Goal: Task Accomplishment & Management: Manage account settings

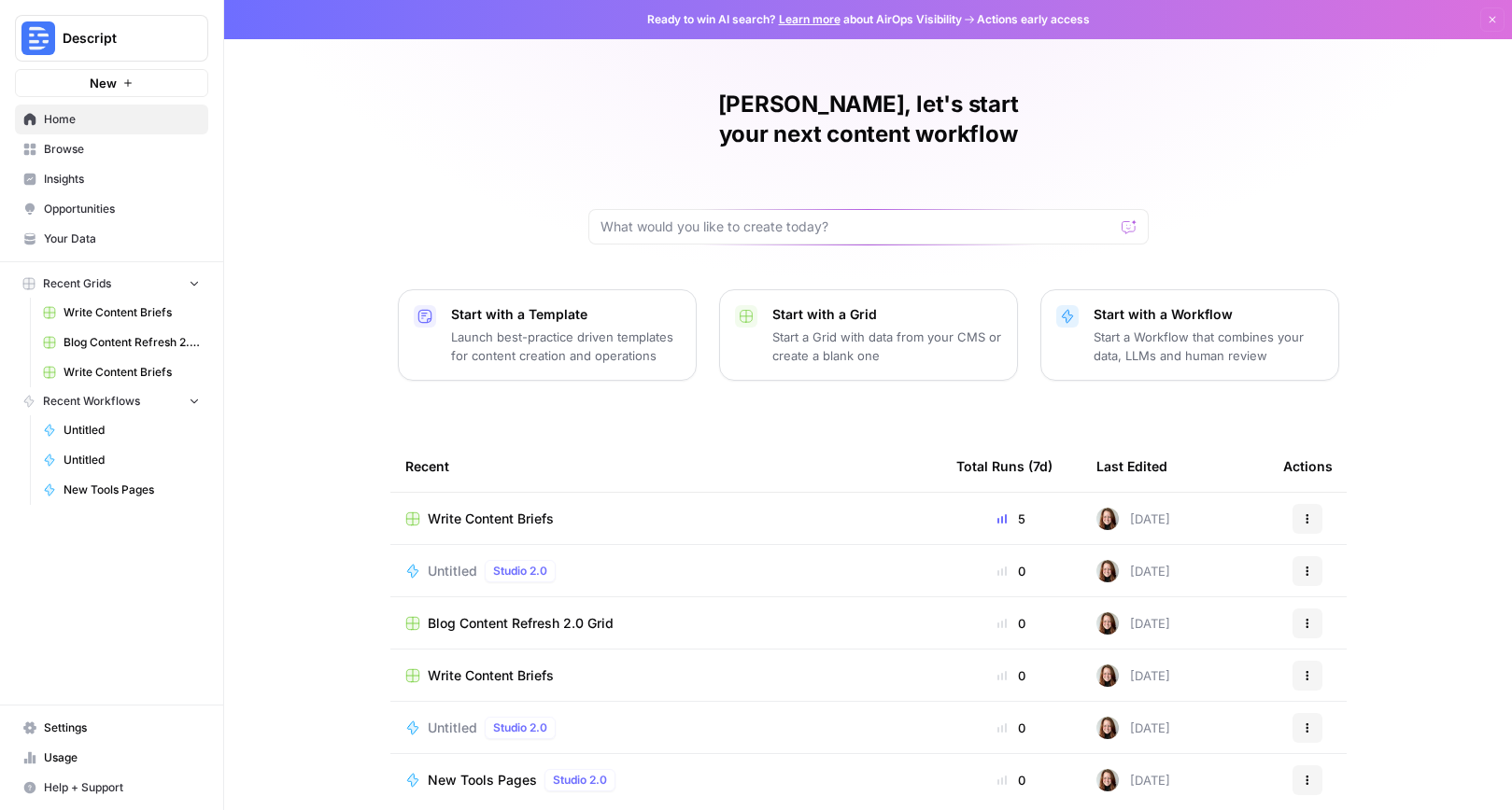
click at [95, 234] on span "Your Data" at bounding box center [122, 239] width 156 height 17
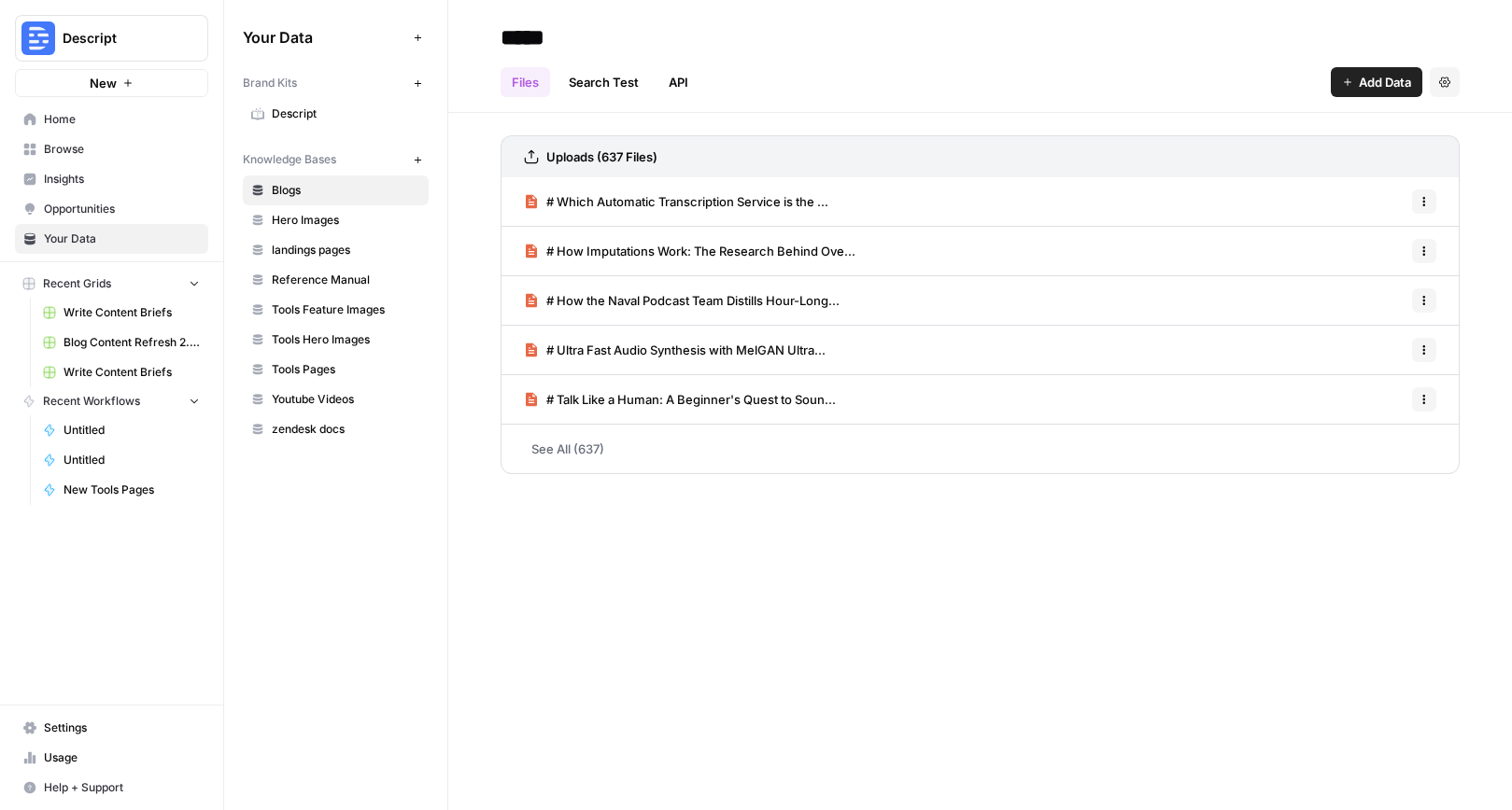
click at [289, 117] on span "Descript" at bounding box center [346, 114] width 149 height 17
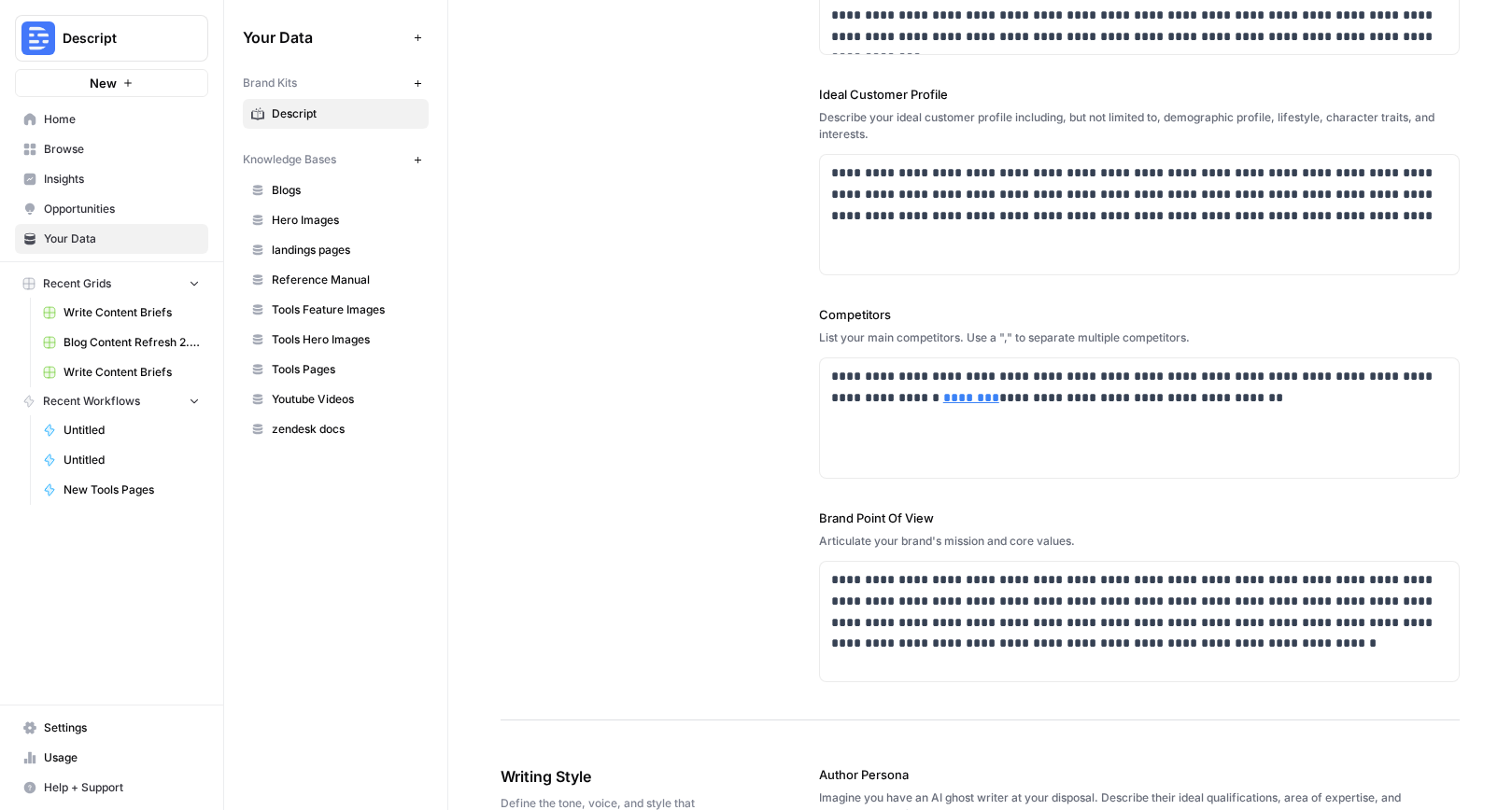
scroll to position [501, 0]
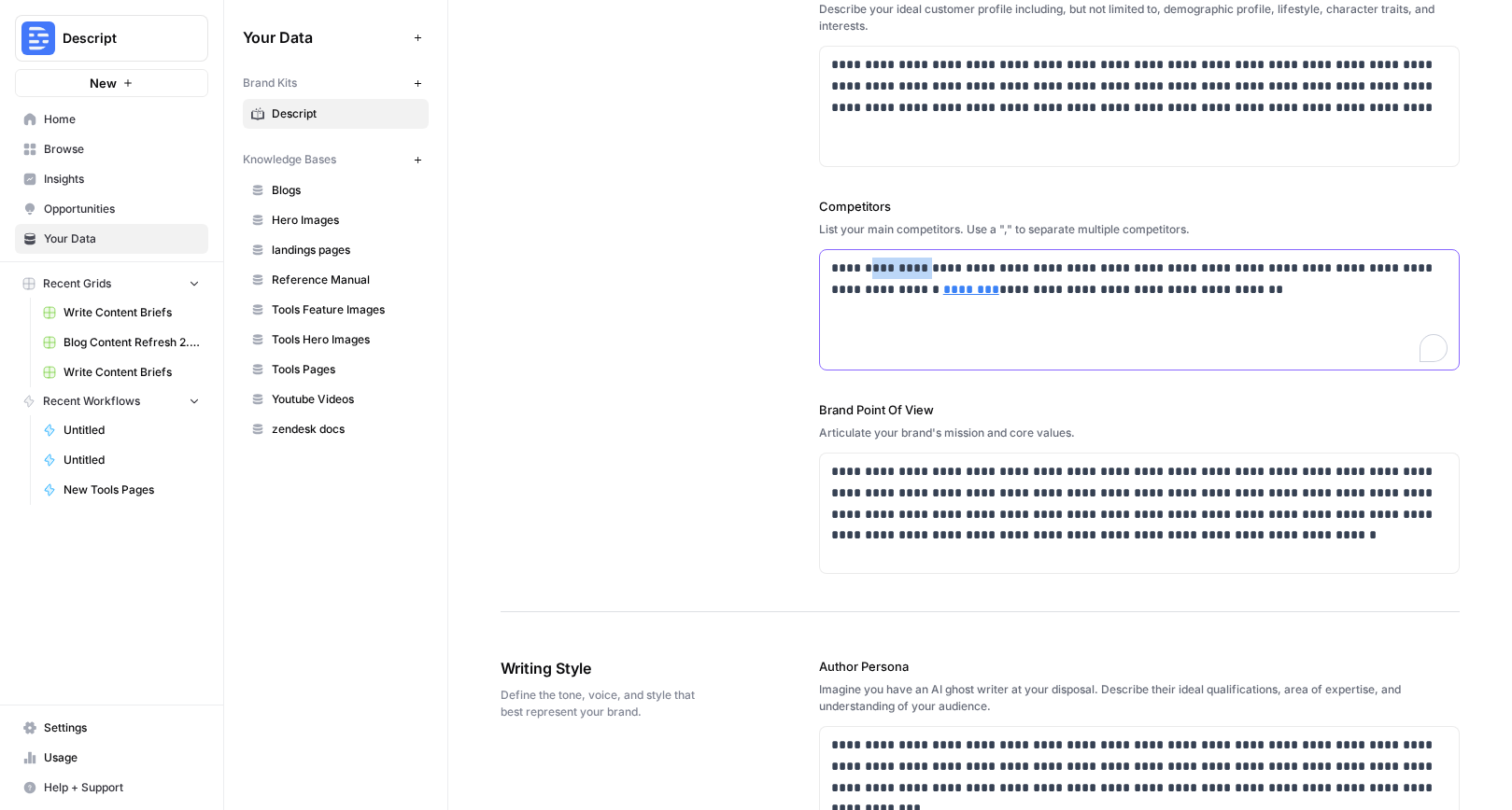
drag, startPoint x: 928, startPoint y: 269, endPoint x: 874, endPoint y: 267, distance: 54.0
click at [874, 267] on p "**********" at bounding box center [1138, 279] width 616 height 43
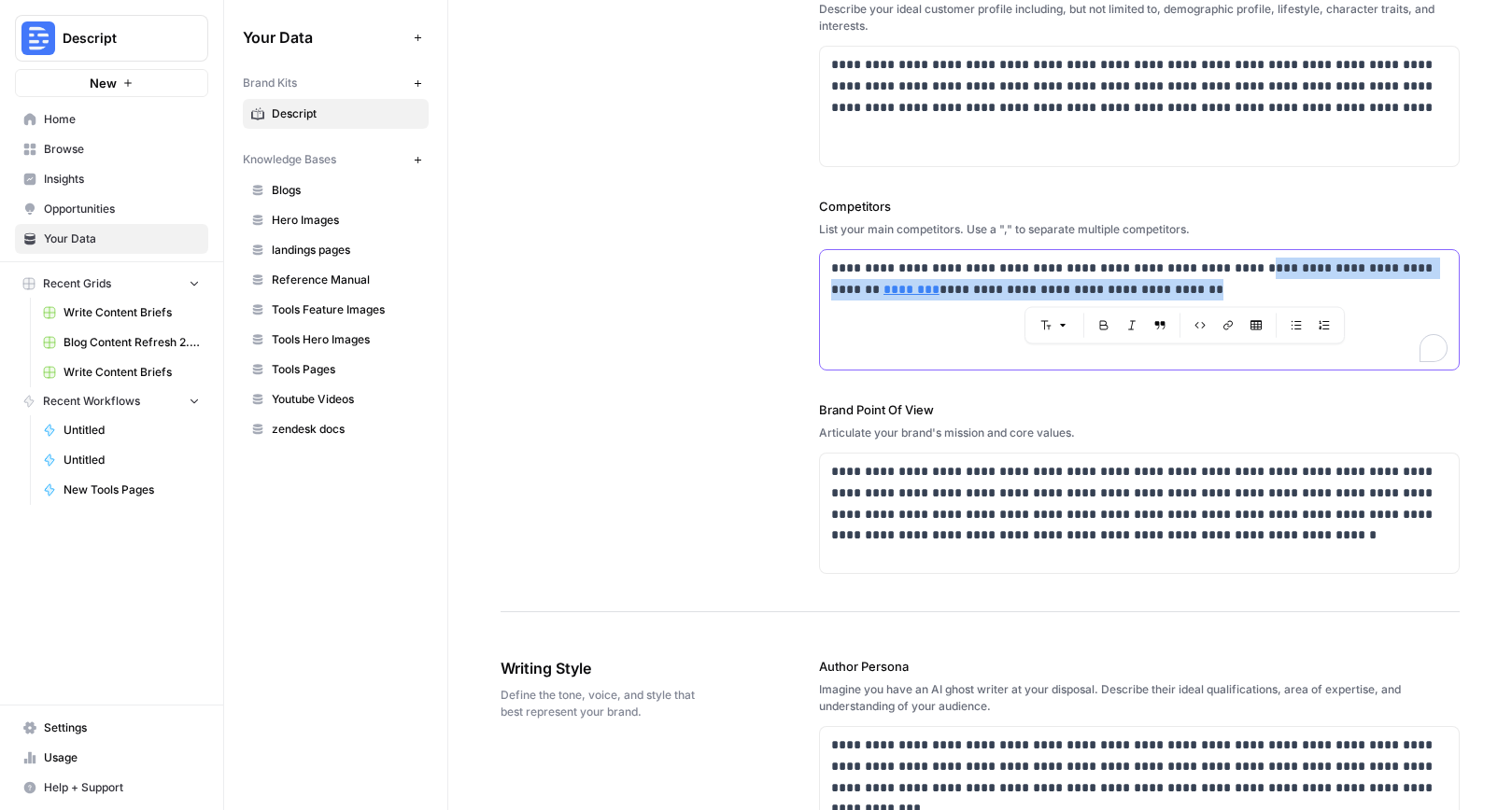
drag, startPoint x: 1243, startPoint y: 268, endPoint x: 1262, endPoint y: 294, distance: 32.2
click at [1262, 294] on p "**********" at bounding box center [1138, 279] width 616 height 43
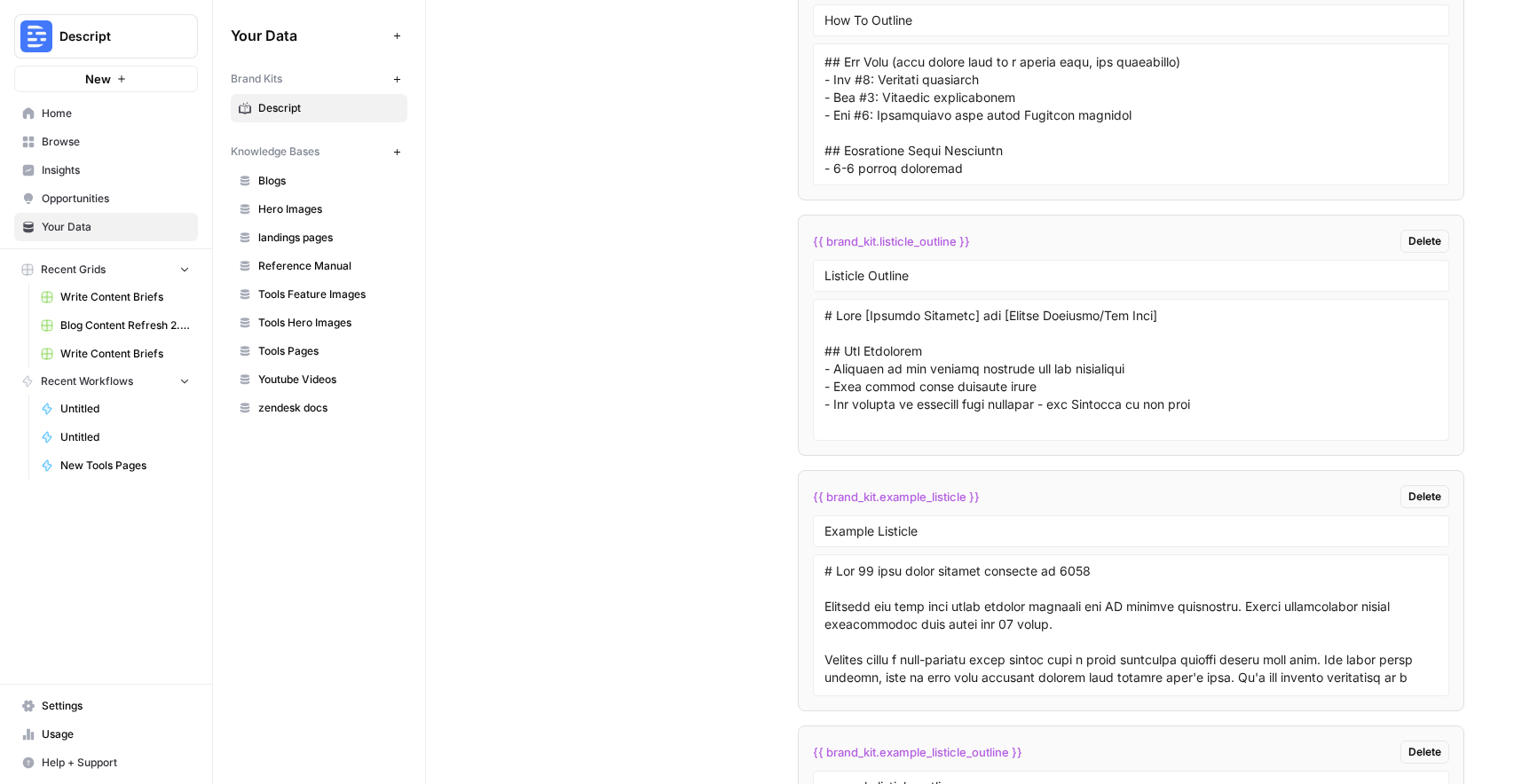
scroll to position [5223, 0]
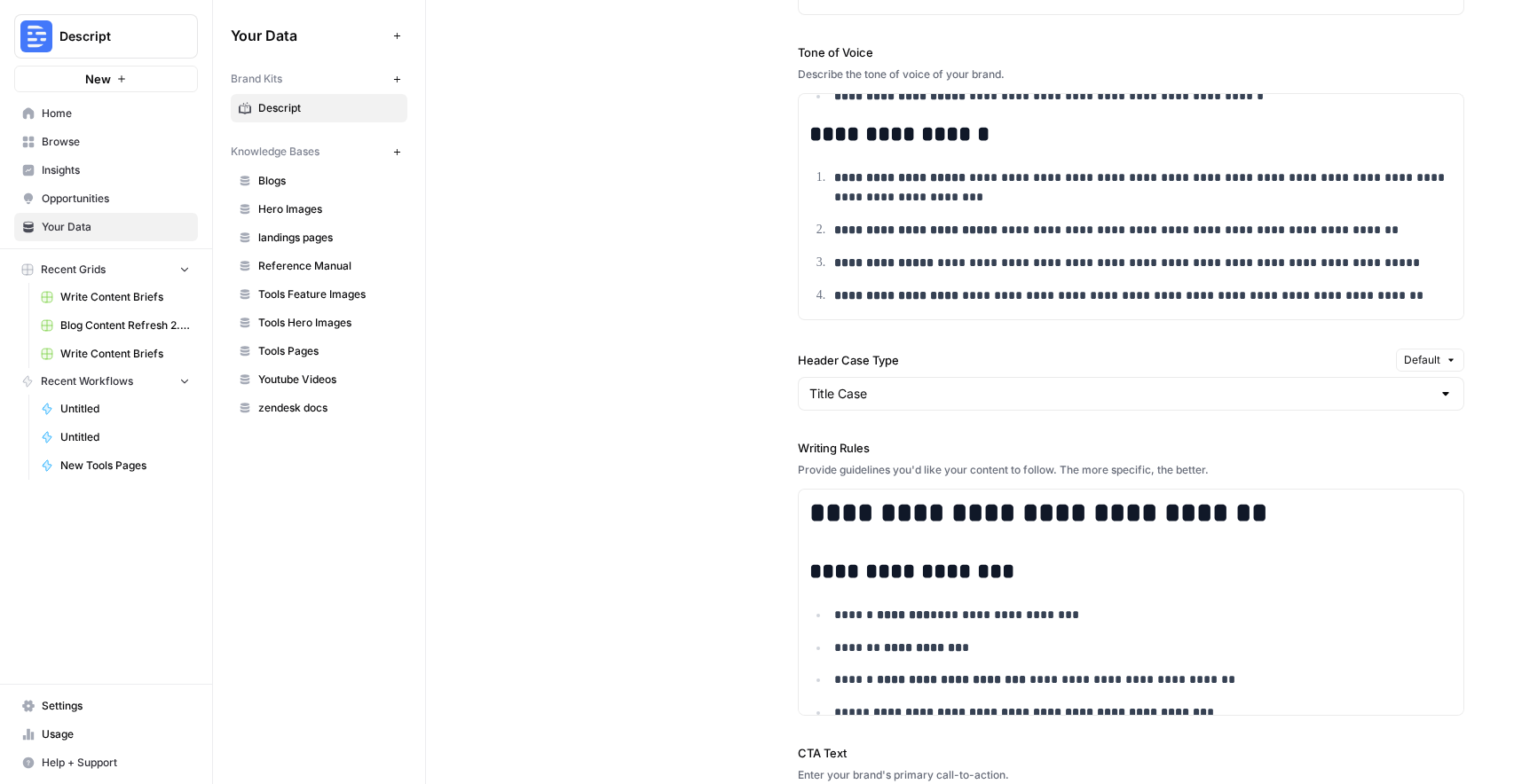
scroll to position [0, 0]
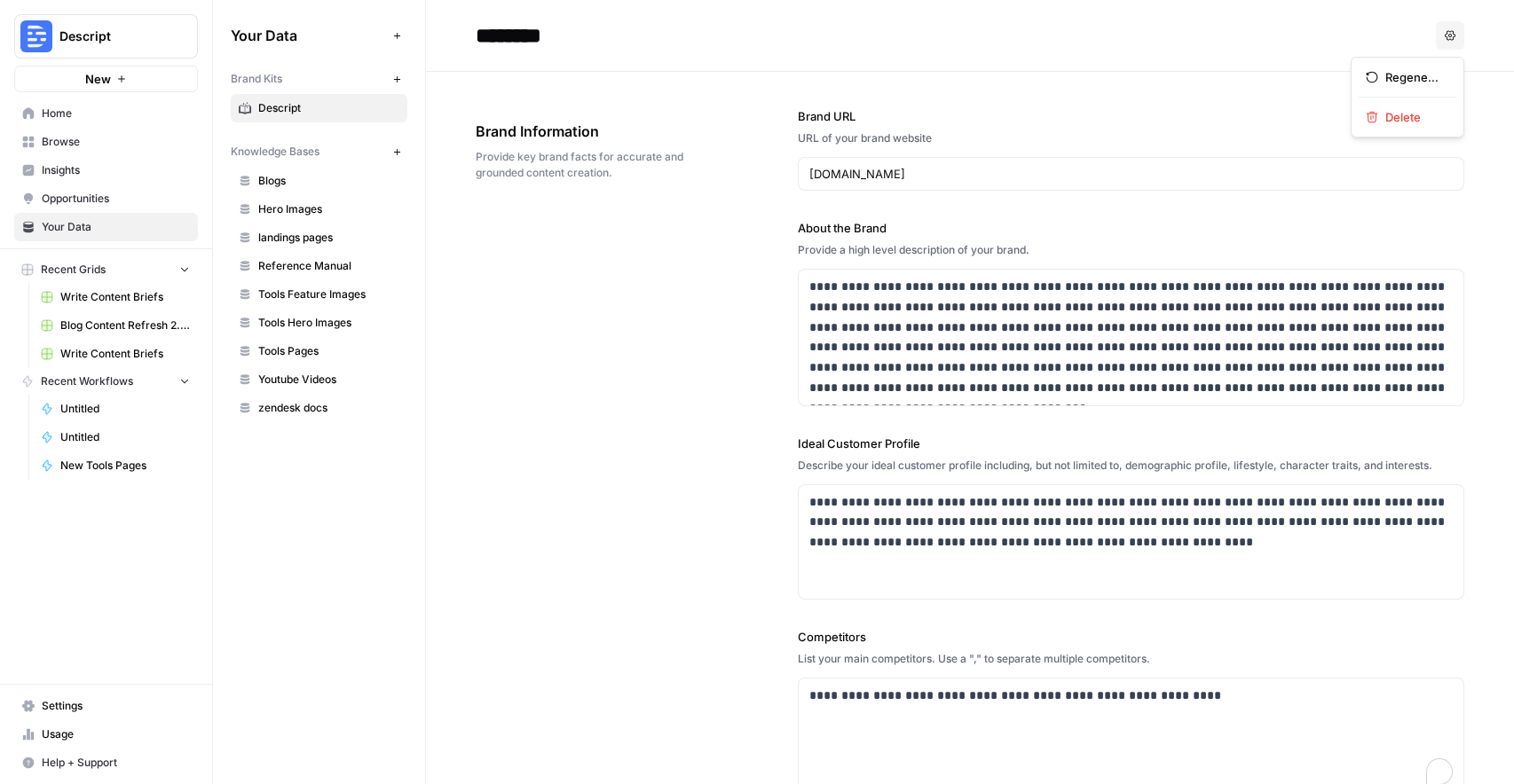
click at [1436, 29] on button "Options" at bounding box center [1451, 36] width 29 height 29
click at [1163, 46] on h2 "********" at bounding box center [952, 36] width 953 height 29
click at [352, 113] on span "Descript" at bounding box center [329, 108] width 141 height 16
click at [59, 704] on span "Settings" at bounding box center [116, 706] width 148 height 16
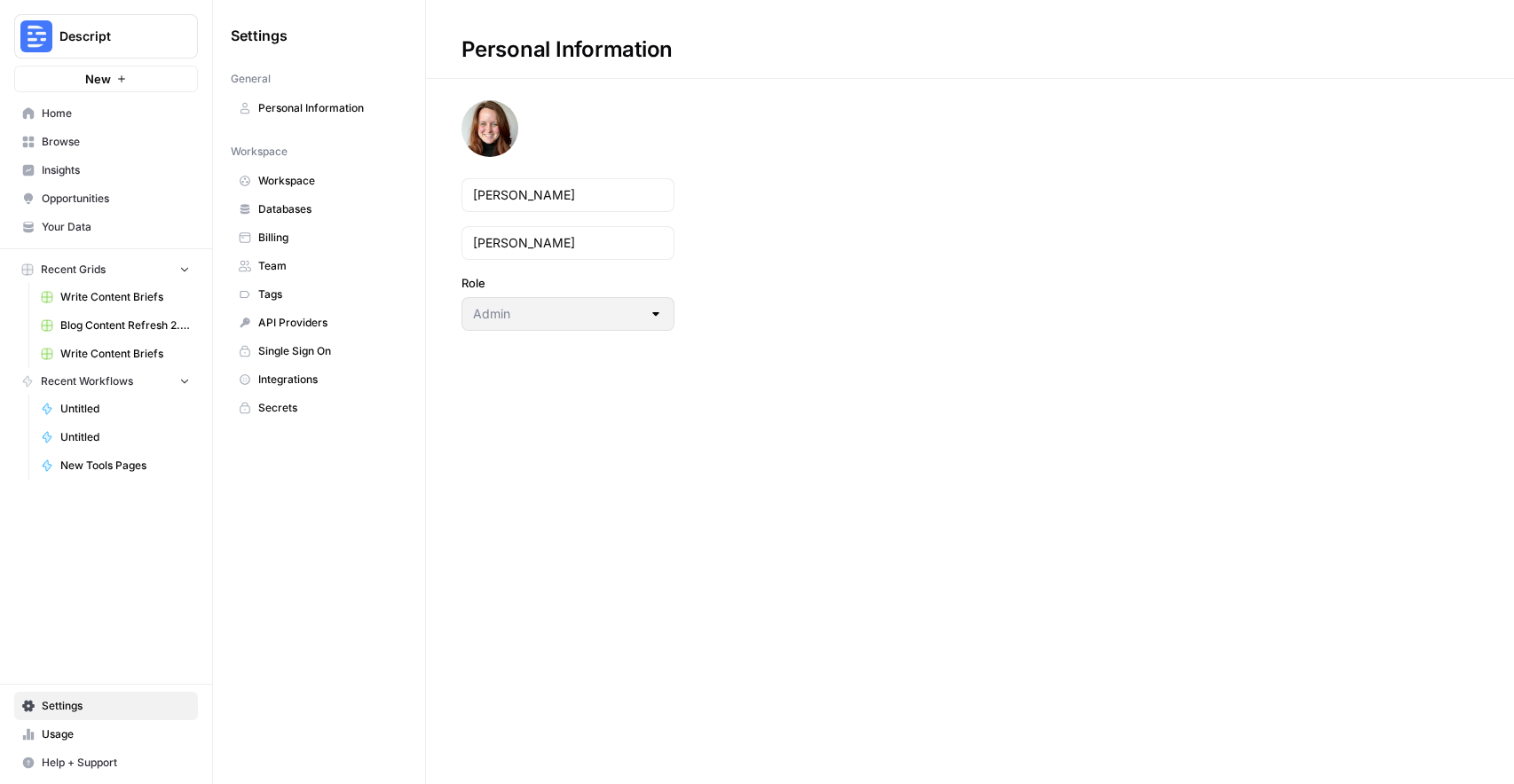
click at [292, 173] on span "Workspace" at bounding box center [329, 181] width 141 height 16
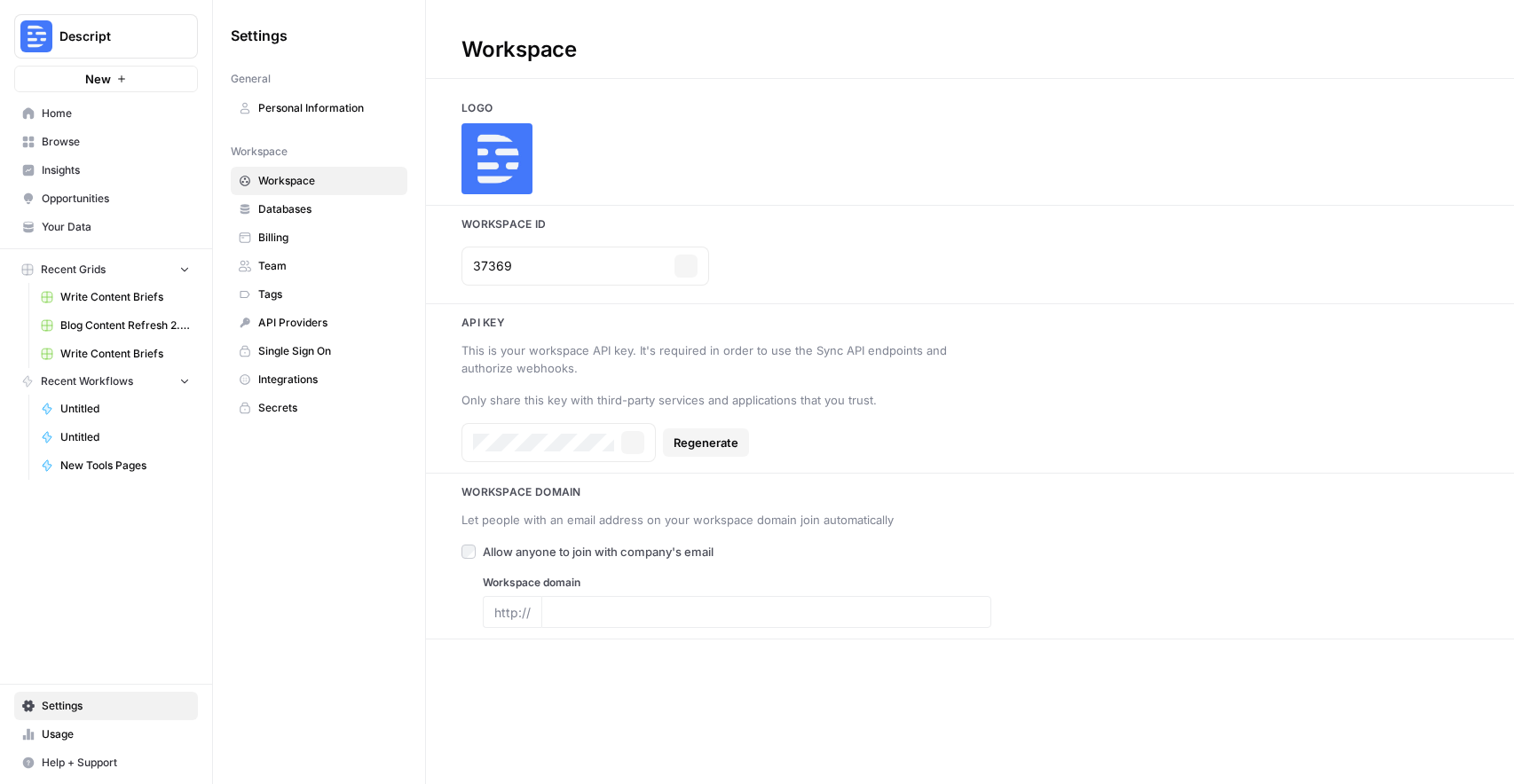
type input "[DOMAIN_NAME]"
click at [288, 206] on span "Databases" at bounding box center [329, 209] width 141 height 16
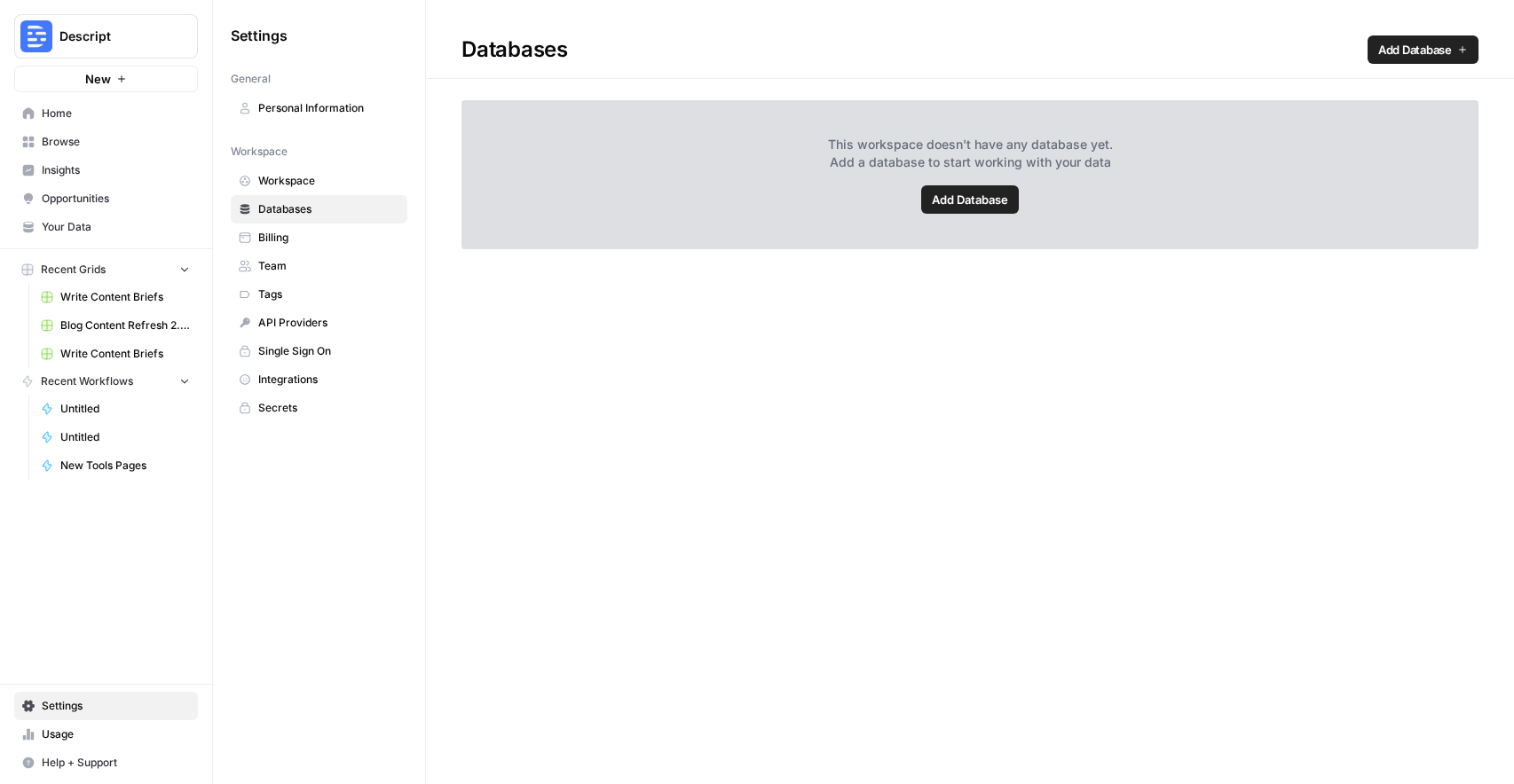
click at [283, 237] on span "Billing" at bounding box center [329, 238] width 141 height 16
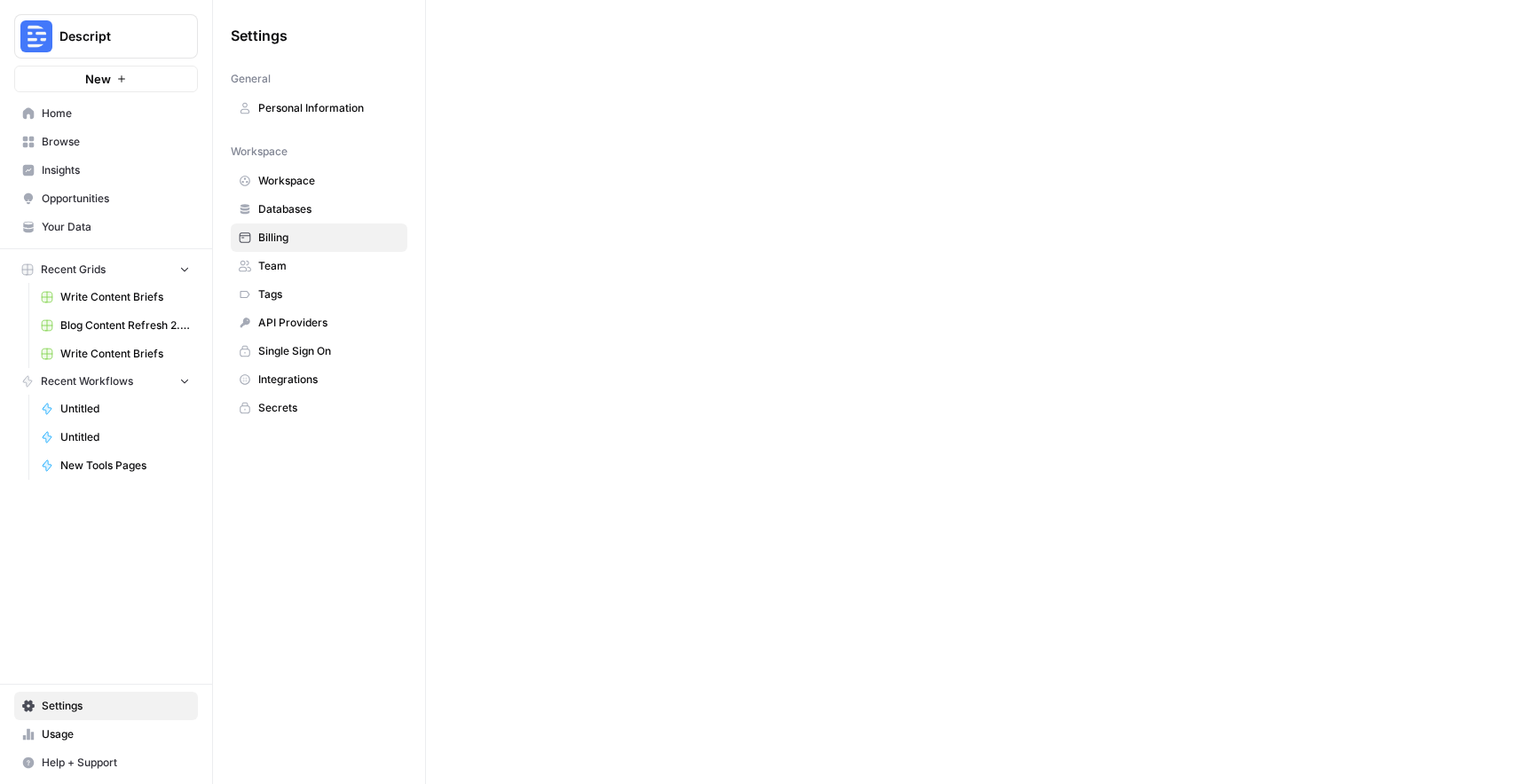
click at [281, 262] on span "Team" at bounding box center [329, 266] width 141 height 16
